Goal: Task Accomplishment & Management: Complete application form

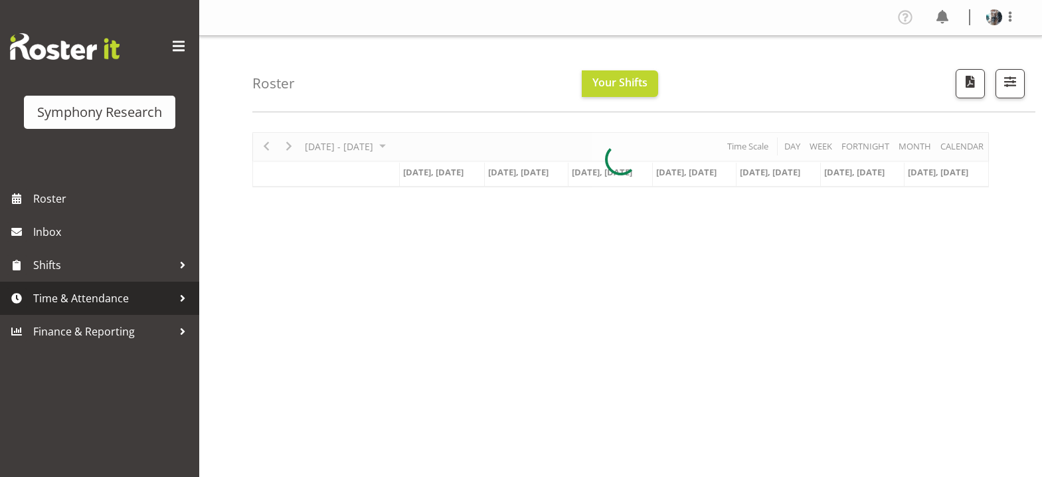
click at [130, 297] on span "Time & Attendance" at bounding box center [102, 298] width 139 height 20
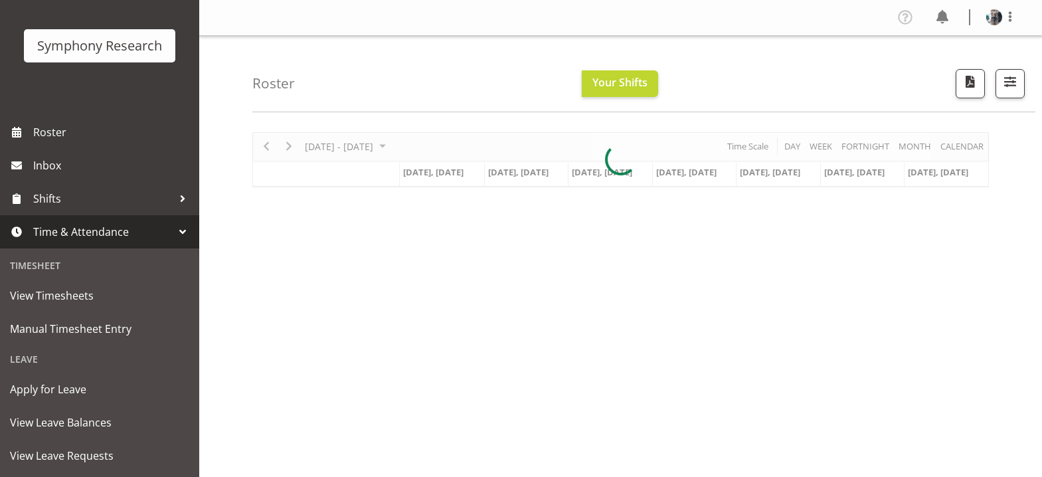
scroll to position [133, 0]
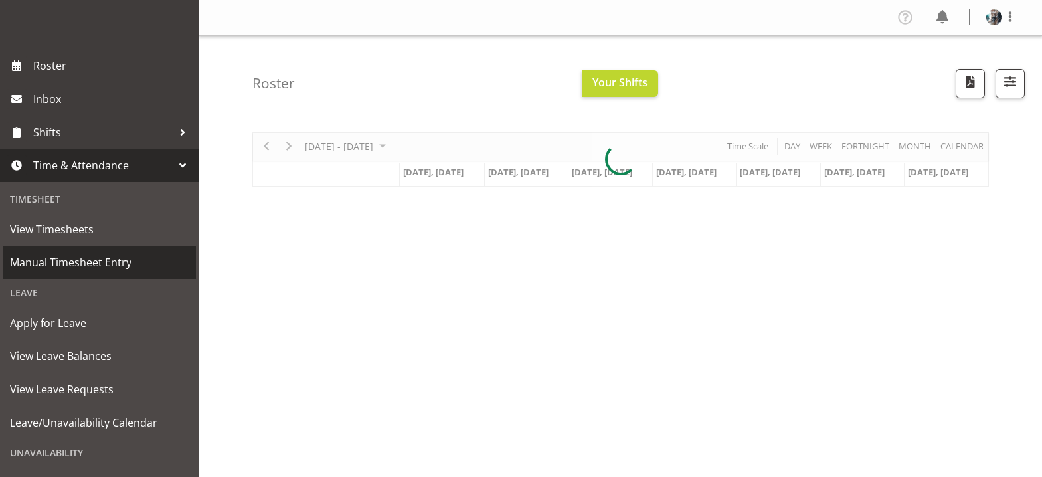
click at [98, 264] on span "Manual Timesheet Entry" at bounding box center [99, 262] width 179 height 20
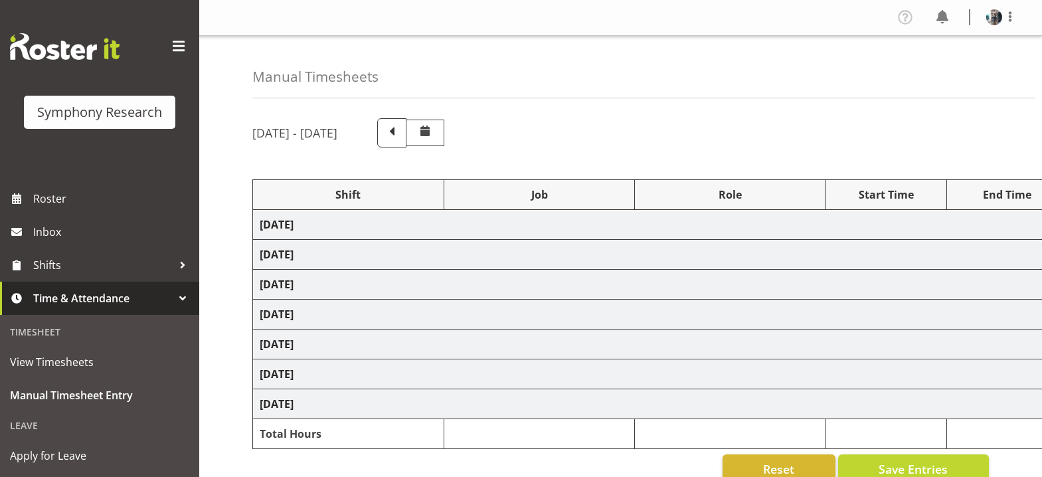
select select "56692"
select select "10499"
select select "47"
select select "56692"
select select "10499"
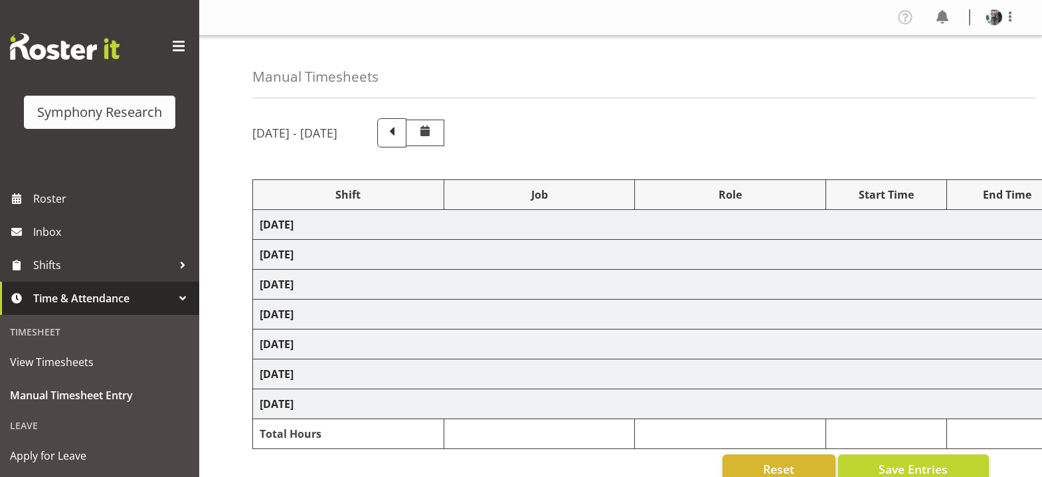
select select "47"
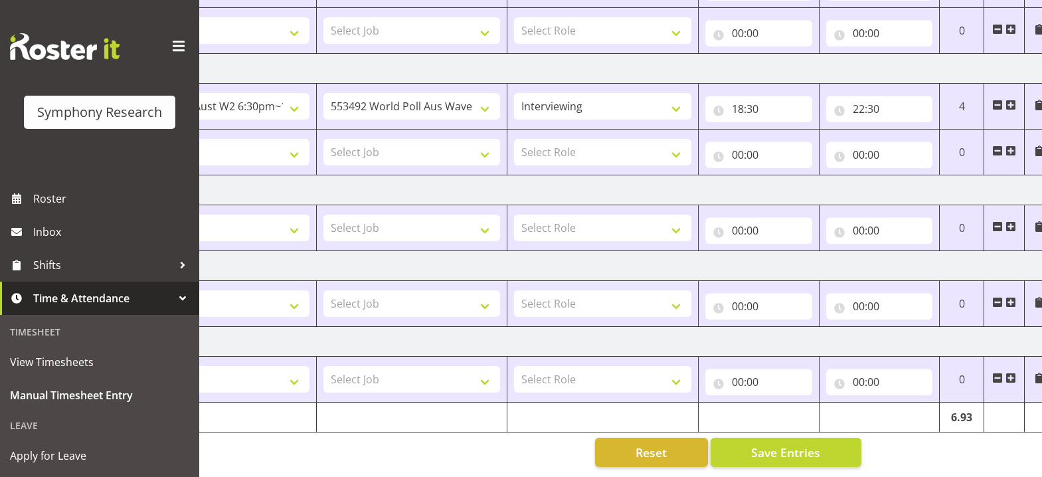
scroll to position [0, 140]
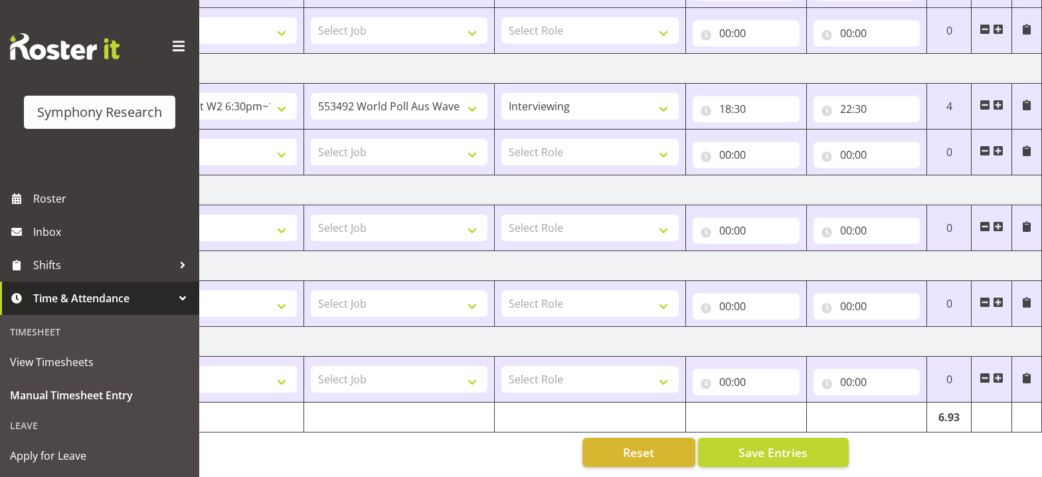
click at [985, 145] on span at bounding box center [984, 150] width 11 height 11
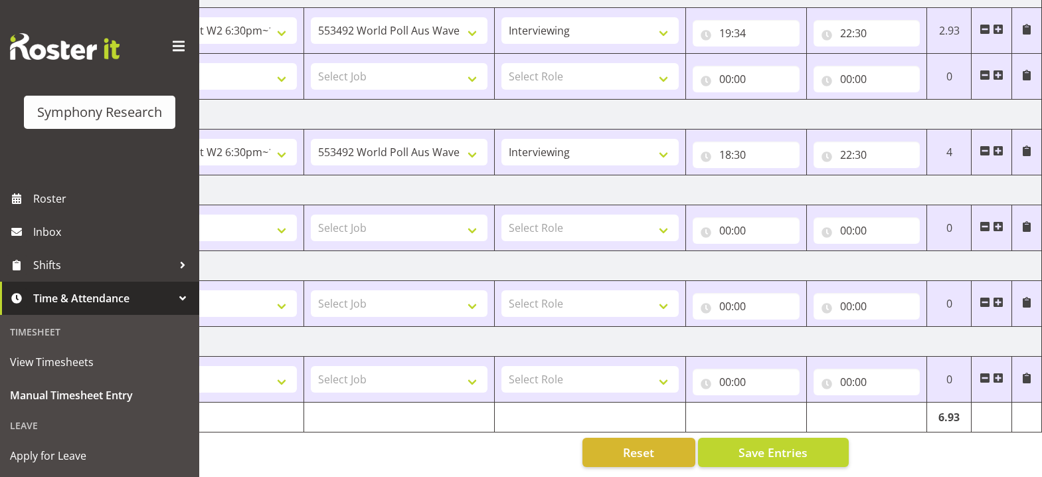
scroll to position [393, 0]
click at [281, 219] on select "Select Shift !!Project Briefing (Job to be assigned) !!Weekend Residential (Ros…" at bounding box center [207, 227] width 177 height 27
select select "56692"
click at [119, 214] on select "Select Shift !!Project Briefing (Job to be assigned) !!Weekend Residential (Ros…" at bounding box center [207, 227] width 177 height 27
click at [476, 222] on select "Select Job 550060 IF Admin 553492 World Poll Aus Wave 2 Main 2025 553500 BFM Ju…" at bounding box center [399, 227] width 177 height 27
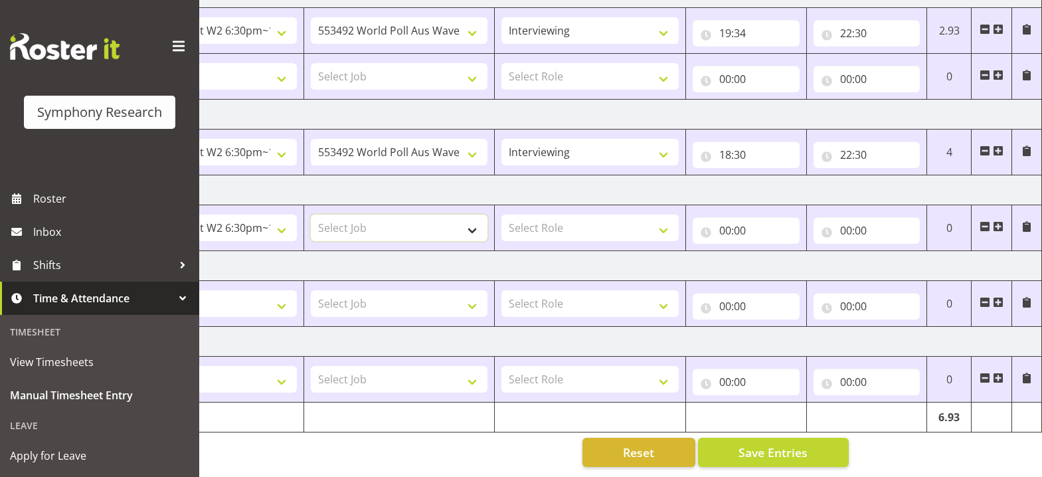
select select "10499"
click at [311, 214] on select "Select Job 550060 IF Admin 553492 World Poll Aus Wave 2 Main 2025 553500 BFM Ju…" at bounding box center [399, 227] width 177 height 27
click at [662, 218] on select "Select Role Briefing Interviewing" at bounding box center [589, 227] width 177 height 27
select select "47"
click at [501, 214] on select "Select Role Briefing Interviewing" at bounding box center [589, 227] width 177 height 27
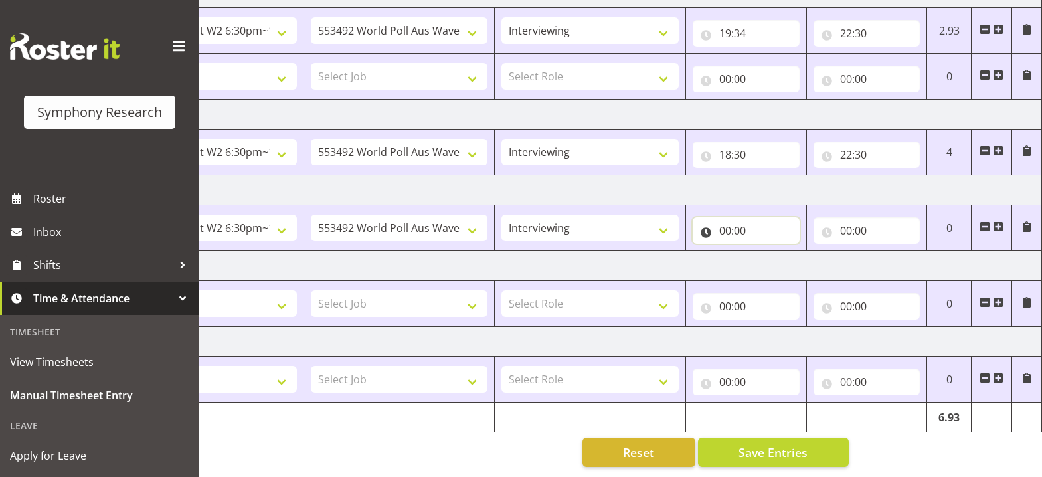
click at [724, 222] on input "00:00" at bounding box center [745, 230] width 107 height 27
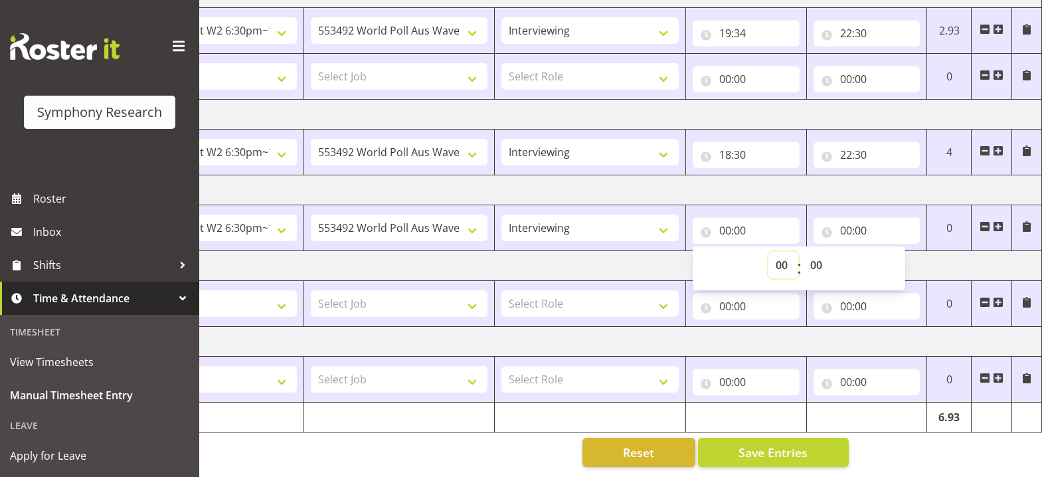
click at [779, 258] on select "00 01 02 03 04 05 06 07 08 09 10 11 12 13 14 15 16 17 18 19 20 21 22 23" at bounding box center [783, 265] width 30 height 27
select select "19"
click at [768, 252] on select "00 01 02 03 04 05 06 07 08 09 10 11 12 13 14 15 16 17 18 19 20 21 22 23" at bounding box center [783, 265] width 30 height 27
type input "19:00"
click at [842, 220] on input "00:00" at bounding box center [866, 230] width 107 height 27
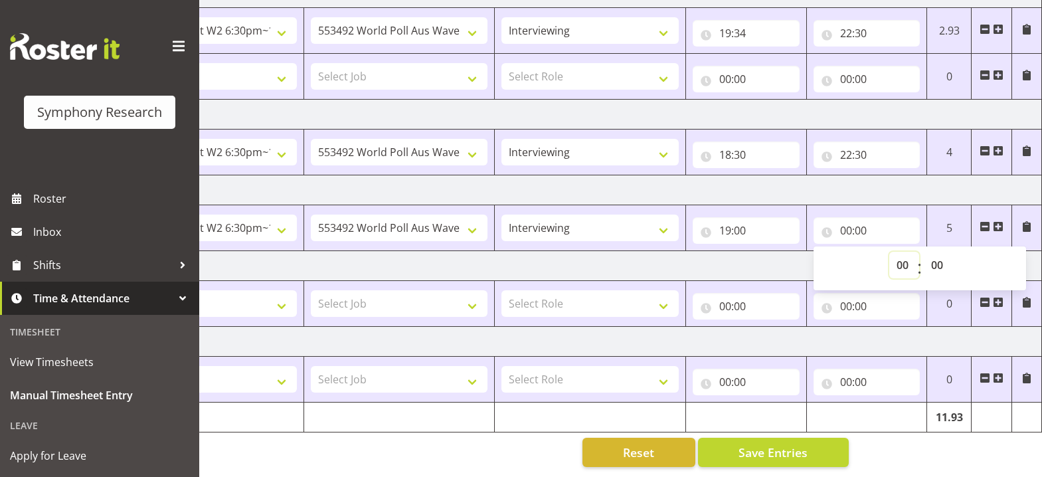
click at [903, 253] on select "00 01 02 03 04 05 06 07 08 09 10 11 12 13 14 15 16 17 18 19 20 21 22 23" at bounding box center [904, 265] width 30 height 27
select select "22"
click at [889, 252] on select "00 01 02 03 04 05 06 07 08 09 10 11 12 13 14 15 16 17 18 19 20 21 22 23" at bounding box center [904, 265] width 30 height 27
type input "22:00"
click at [935, 254] on select "00 01 02 03 04 05 06 07 08 09 10 11 12 13 14 15 16 17 18 19 20 21 22 23 24 25 2…" at bounding box center [938, 265] width 30 height 27
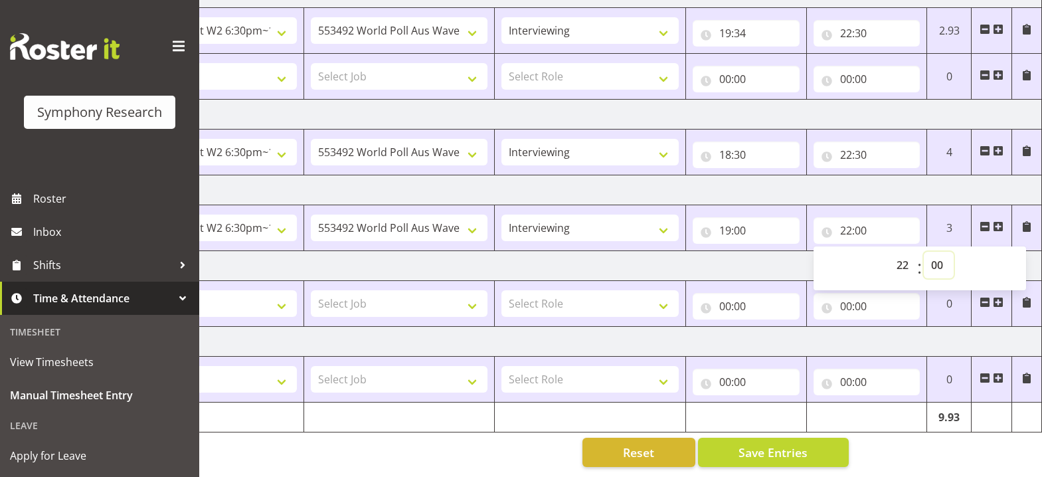
select select "30"
click at [923, 252] on select "00 01 02 03 04 05 06 07 08 09 10 11 12 13 14 15 16 17 18 19 20 21 22 23 24 25 2…" at bounding box center [938, 265] width 30 height 27
type input "22:30"
click at [793, 445] on span "Save Entries" at bounding box center [772, 451] width 69 height 17
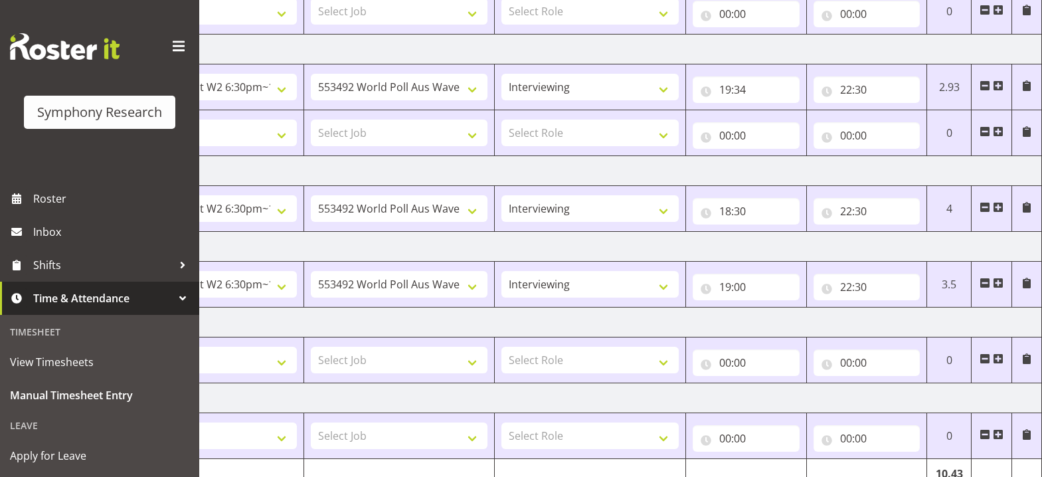
scroll to position [260, 0]
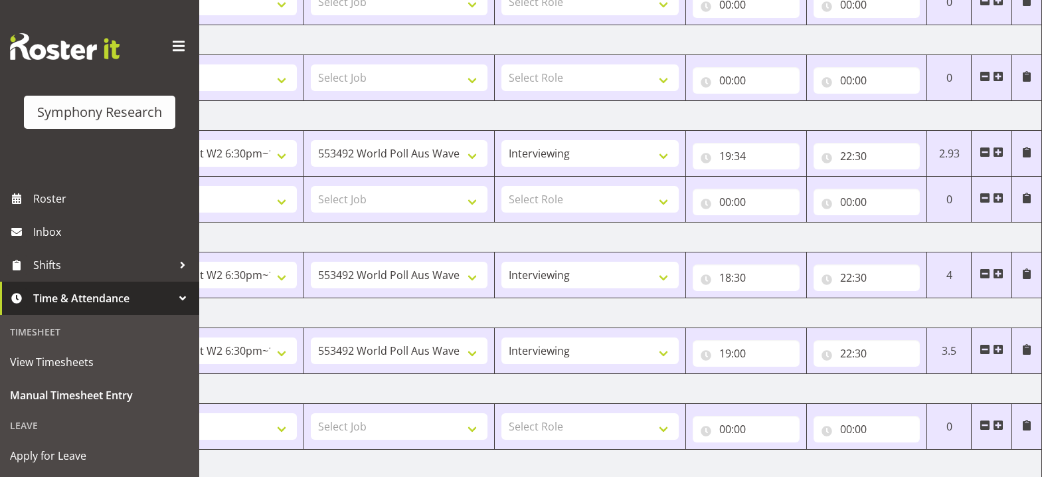
click at [987, 196] on span at bounding box center [984, 198] width 11 height 11
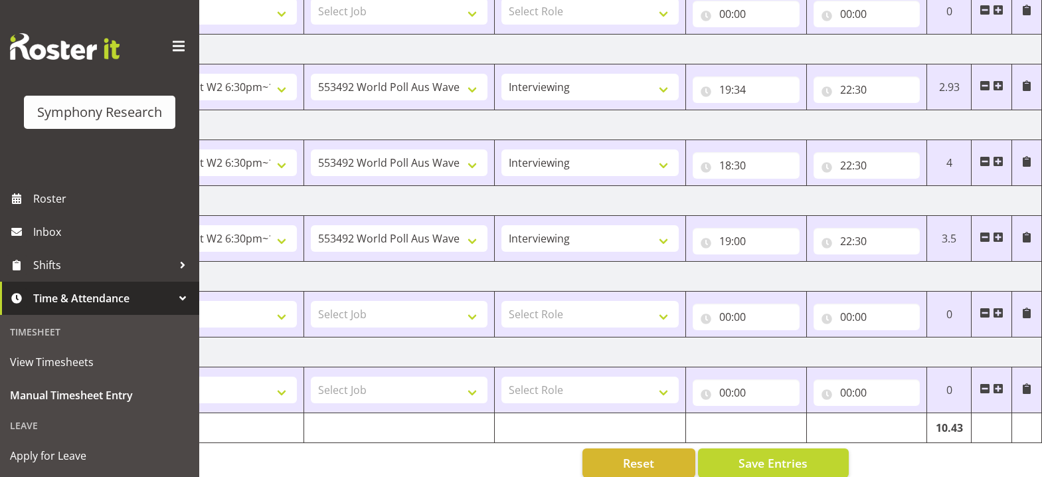
scroll to position [347, 0]
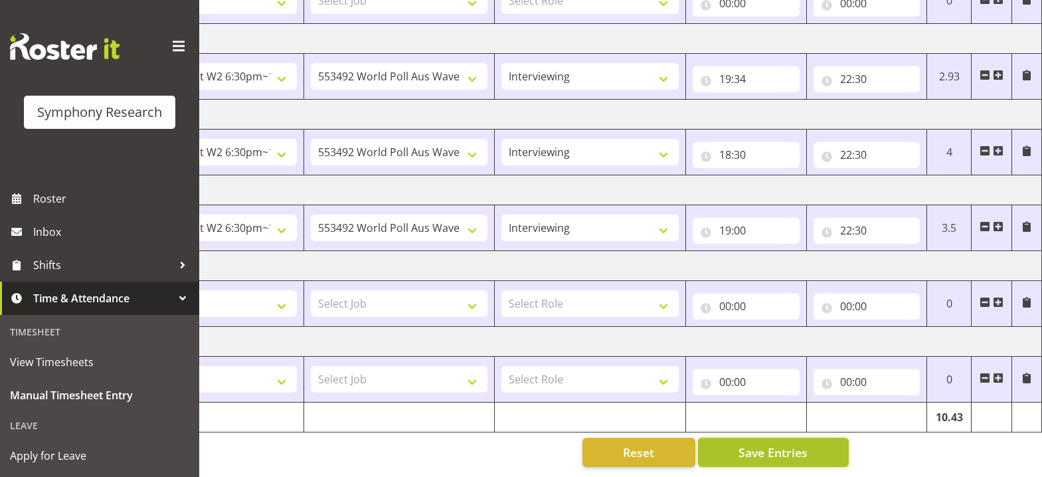
click at [792, 443] on span "Save Entries" at bounding box center [772, 451] width 69 height 17
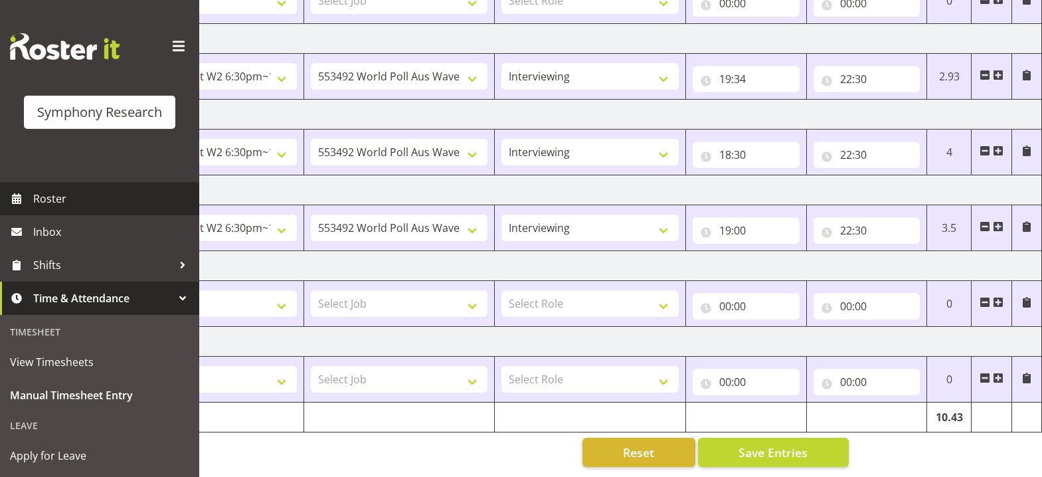
click at [86, 195] on span "Roster" at bounding box center [112, 199] width 159 height 20
